Goal: Information Seeking & Learning: Learn about a topic

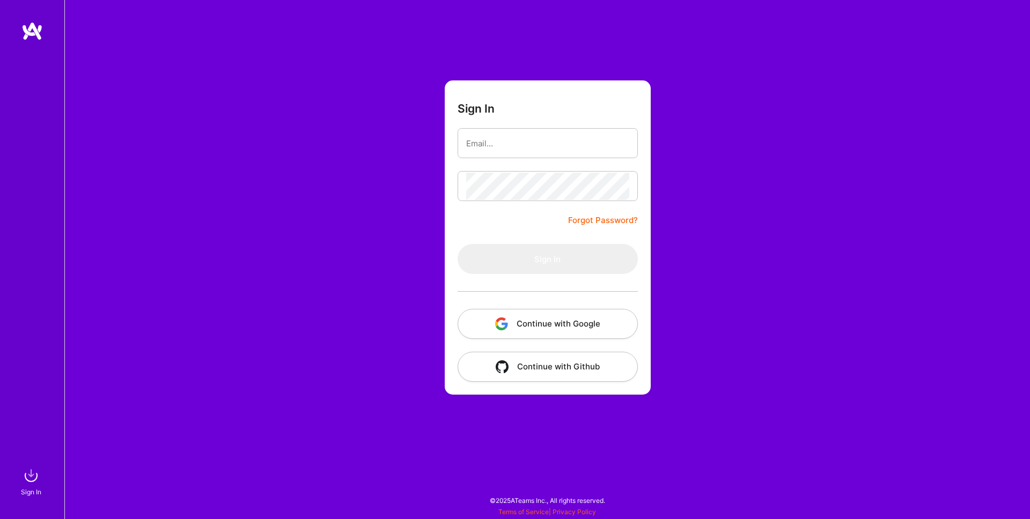
click at [0, 514] on com-1password-button at bounding box center [0, 514] width 0 height 0
type input "[EMAIL_ADDRESS][DOMAIN_NAME]"
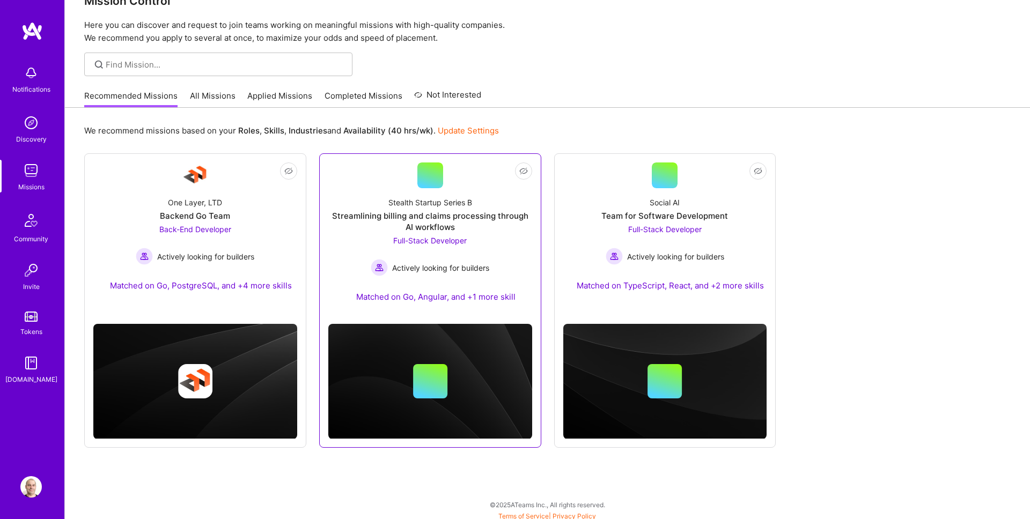
scroll to position [31, 0]
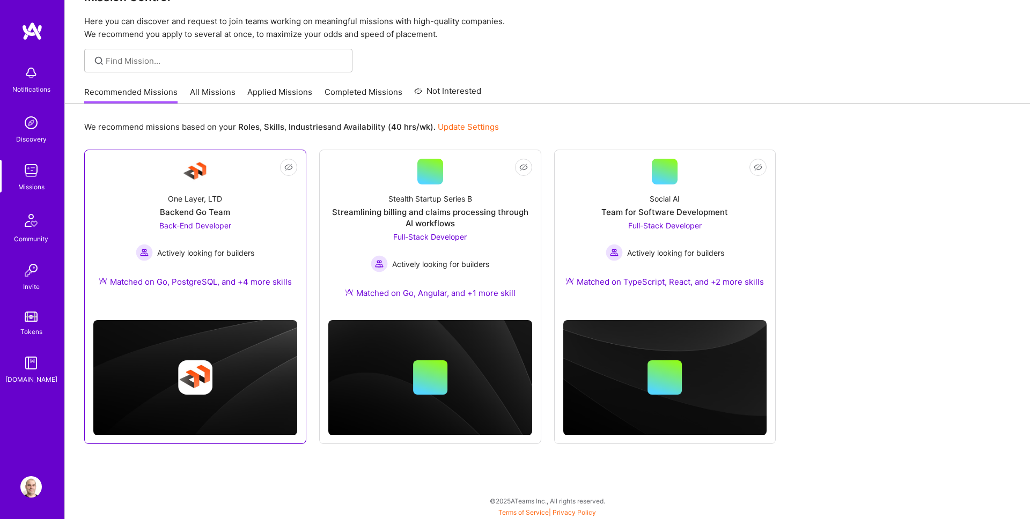
click at [264, 221] on div "One Layer, LTD Backend Go Team Back-End Developer Actively looking for builders…" at bounding box center [195, 242] width 204 height 116
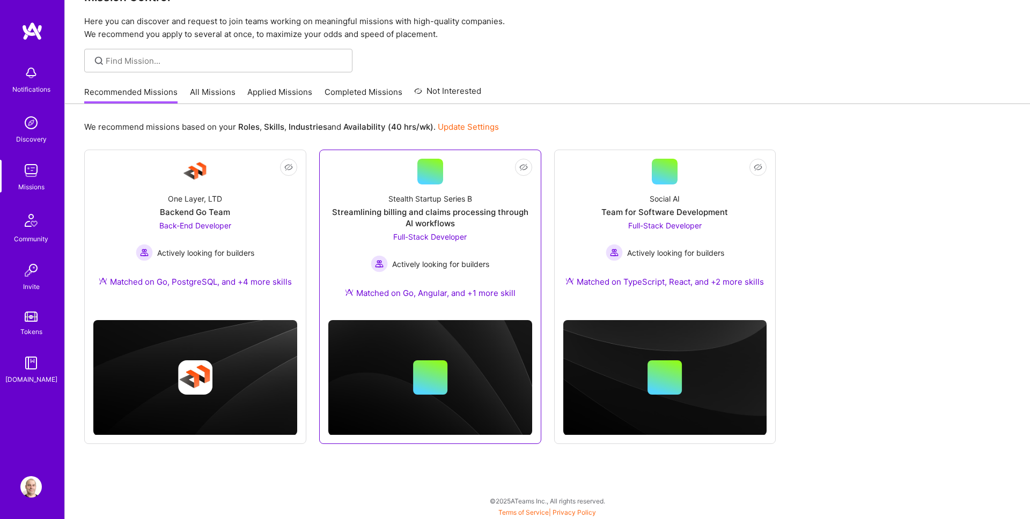
click at [367, 208] on div "Streamlining billing and claims processing through AI workflows" at bounding box center [430, 217] width 204 height 23
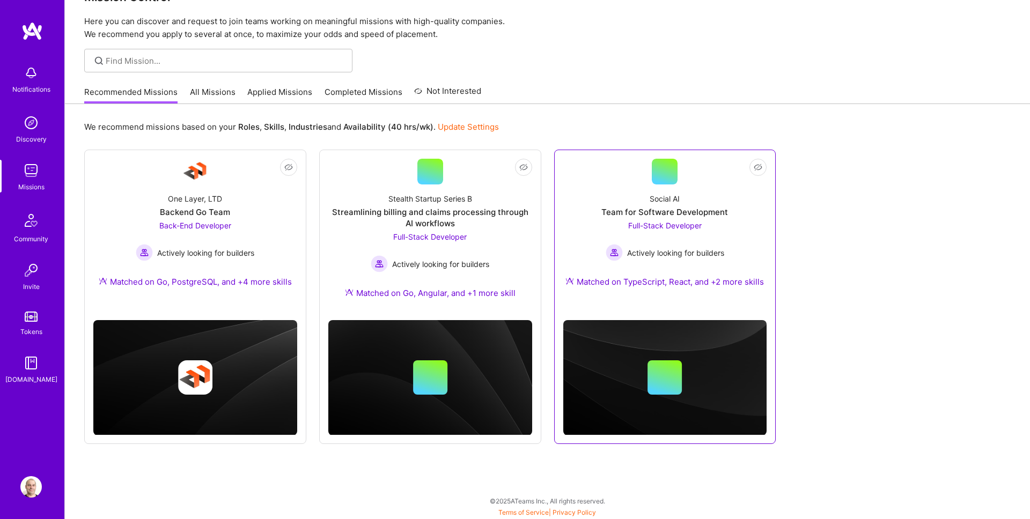
click at [608, 220] on div "Full-Stack Developer Actively looking for builders" at bounding box center [664, 240] width 119 height 41
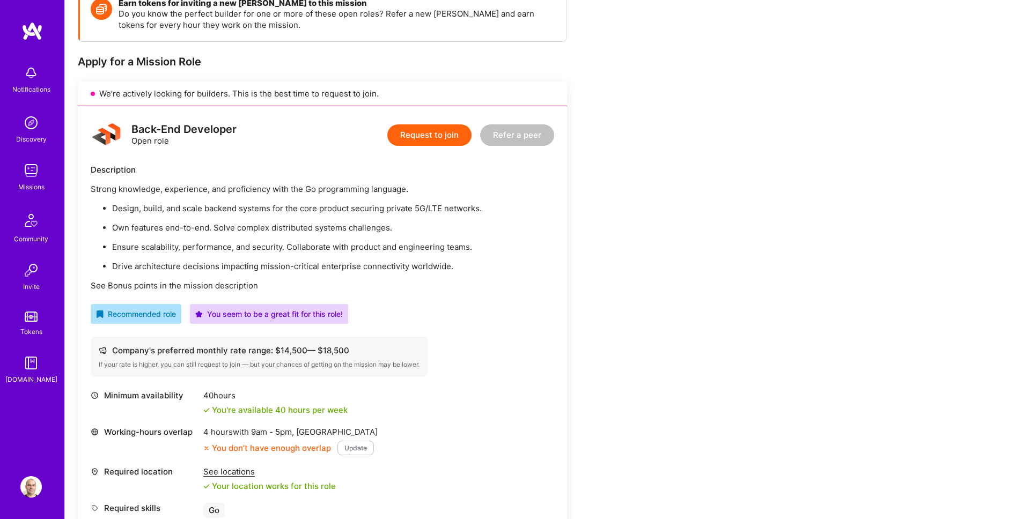
scroll to position [180, 0]
